Goal: Check status: Check status

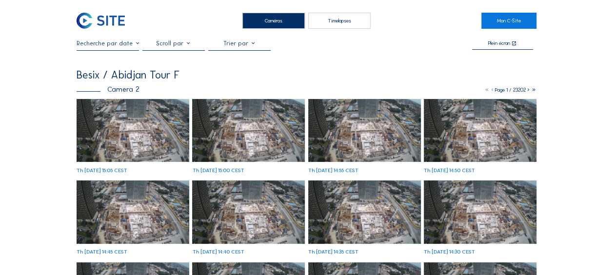
click at [163, 132] on img at bounding box center [133, 130] width 113 height 63
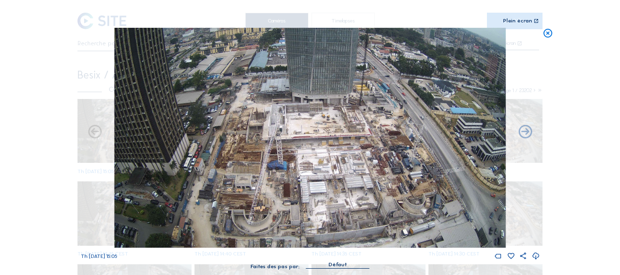
click at [148, 139] on div "Scroll pour voyager dans le temps | Appuie sur le 'Alt' [PERSON_NAME] + Scroll …" at bounding box center [310, 137] width 620 height 275
click at [134, 138] on div "Scroll pour voyager dans le temps | Appuie sur le 'Alt' [PERSON_NAME] + Scroll …" at bounding box center [310, 137] width 620 height 275
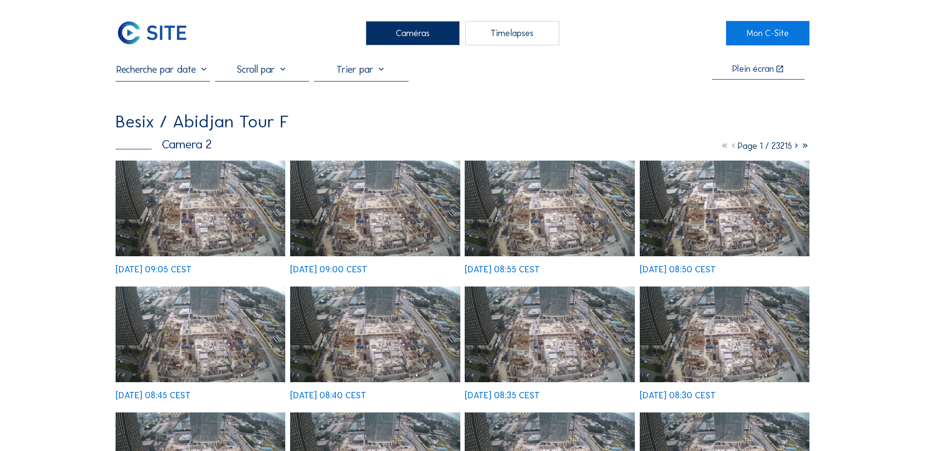
click at [178, 69] on input "text" at bounding box center [163, 69] width 94 height 12
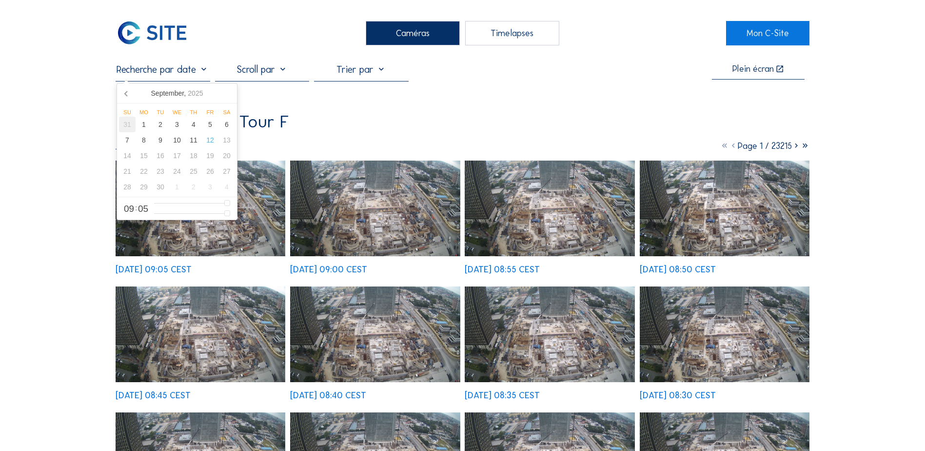
click at [126, 123] on div "31" at bounding box center [127, 125] width 17 height 16
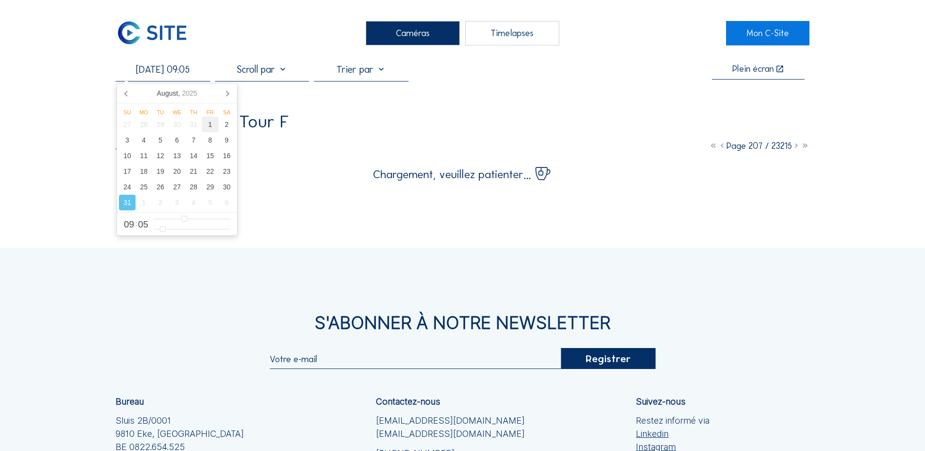
click at [210, 128] on div "1" at bounding box center [210, 125] width 17 height 16
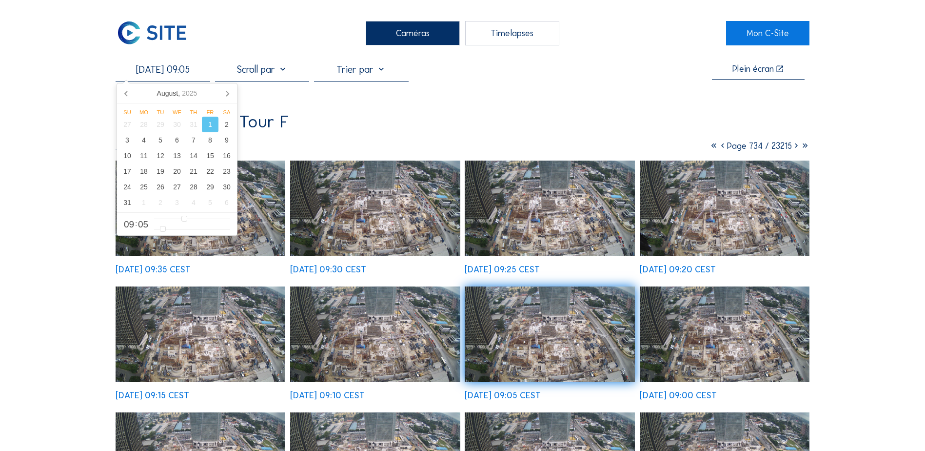
click at [260, 236] on img at bounding box center [201, 208] width 170 height 96
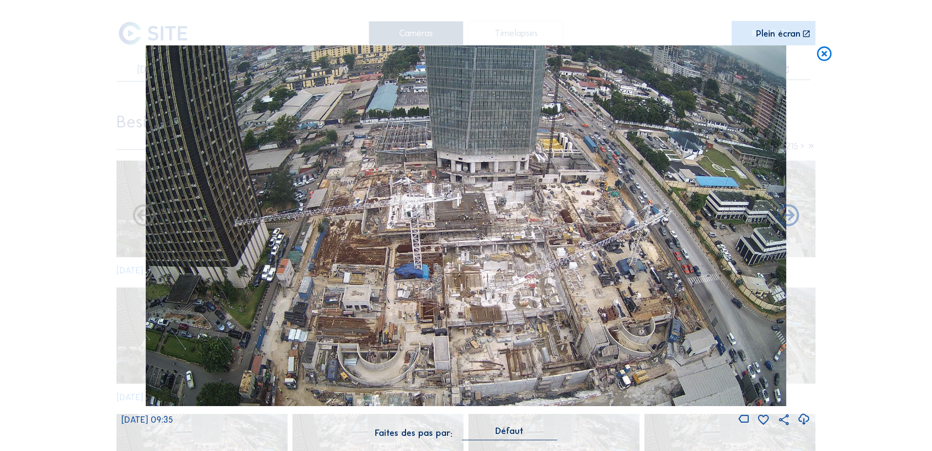
click at [613, 275] on icon at bounding box center [804, 419] width 13 height 16
click at [64, 46] on div "Scroll pour voyager dans le temps | Appuie sur le 'Alt' Bouton + Scroll pour Zo…" at bounding box center [466, 225] width 932 height 451
click at [613, 53] on icon at bounding box center [825, 54] width 18 height 18
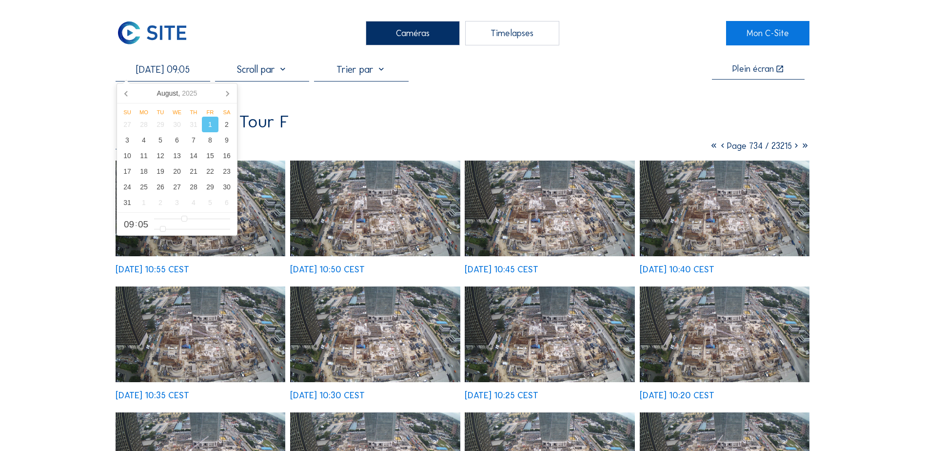
click at [146, 69] on input "01/08/2025 09:05" at bounding box center [163, 69] width 94 height 12
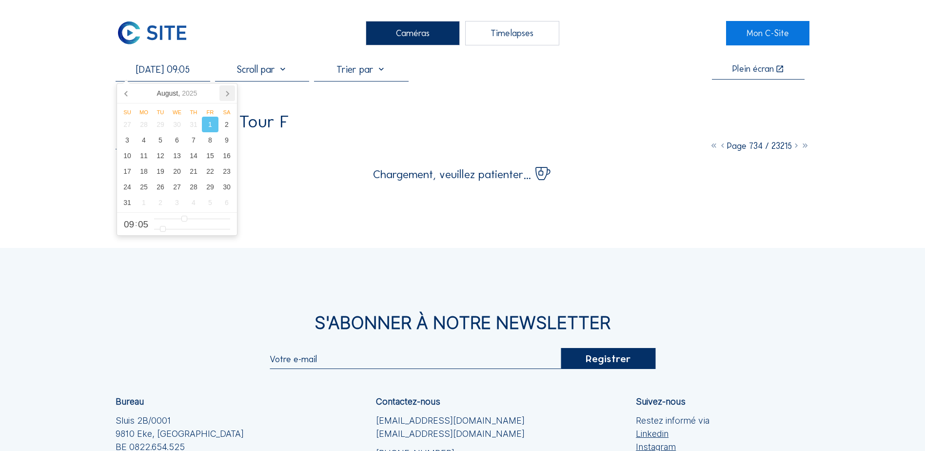
click at [229, 93] on icon at bounding box center [227, 93] width 16 height 16
click at [149, 125] on div "1" at bounding box center [144, 125] width 17 height 16
type input "01/09/2025 09:05"
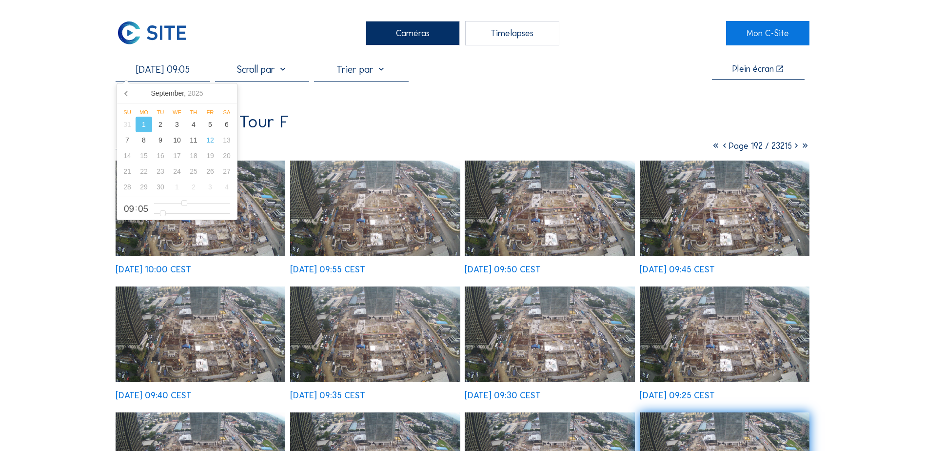
click at [238, 227] on img at bounding box center [201, 208] width 170 height 96
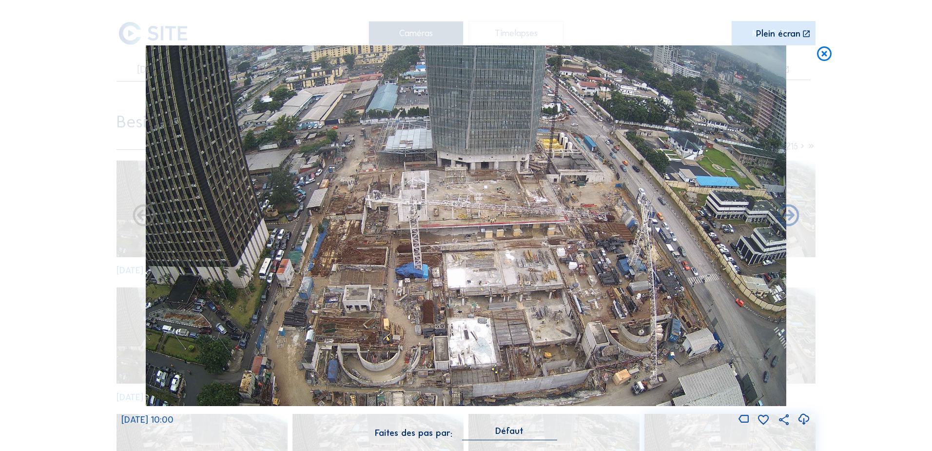
click at [613, 275] on icon at bounding box center [804, 419] width 13 height 16
click at [613, 56] on icon at bounding box center [825, 54] width 18 height 18
